Goal: Task Accomplishment & Management: Manage account settings

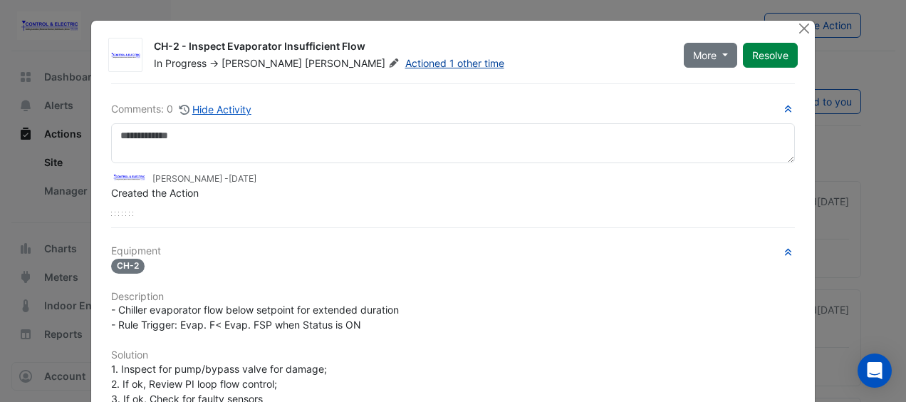
click at [405, 66] on link "Actioned 1 other time" at bounding box center [454, 63] width 99 height 12
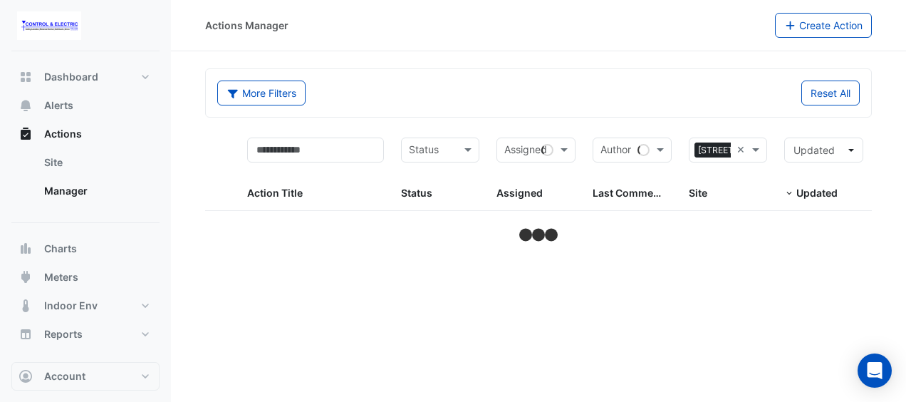
select select "**"
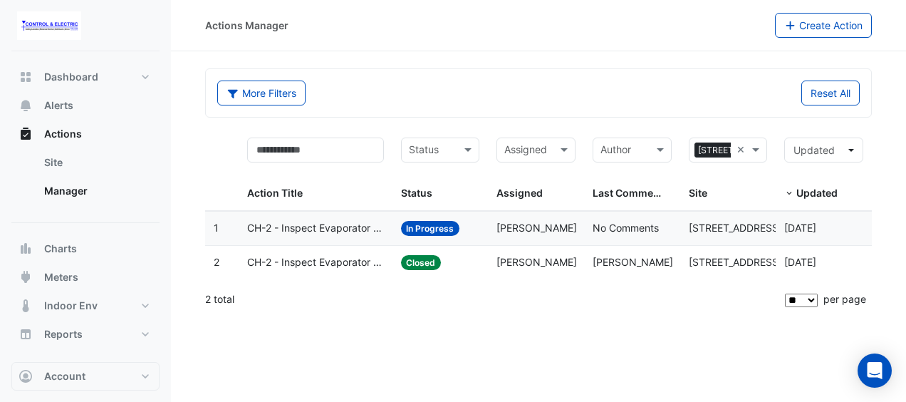
click at [561, 261] on div "Assigned: Lucas Baker" at bounding box center [536, 262] width 79 height 16
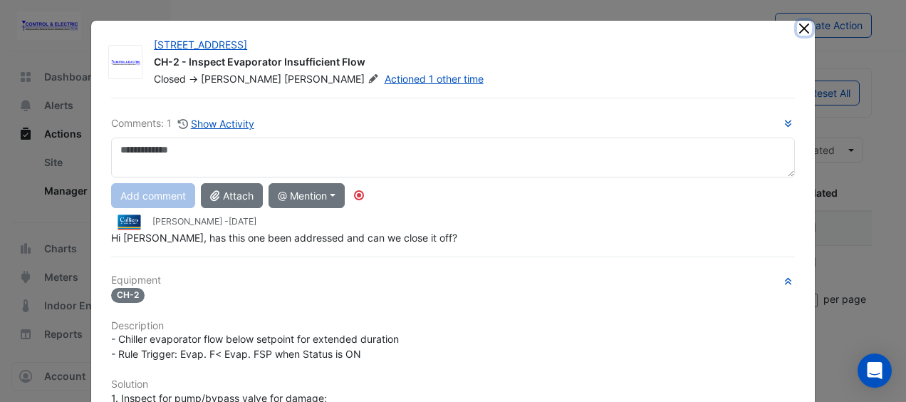
click at [800, 26] on button "Close" at bounding box center [804, 28] width 15 height 15
